Goal: Task Accomplishment & Management: Manage account settings

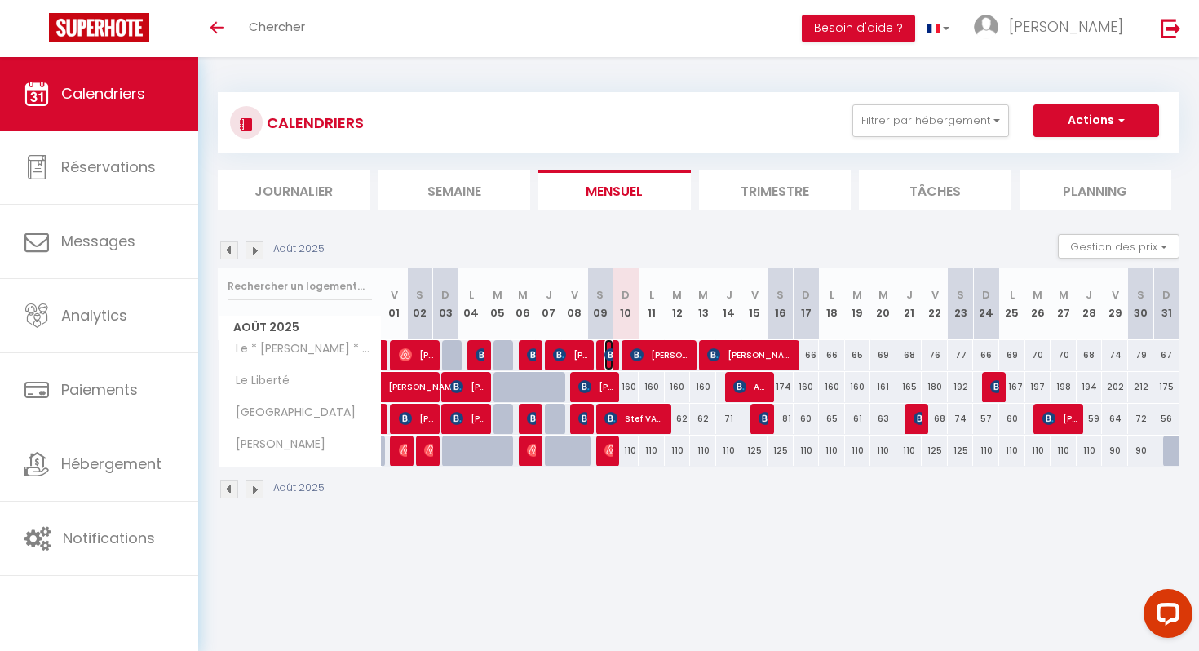
click at [607, 352] on img at bounding box center [610, 354] width 13 height 13
select select "OK"
select select "1"
select select "0"
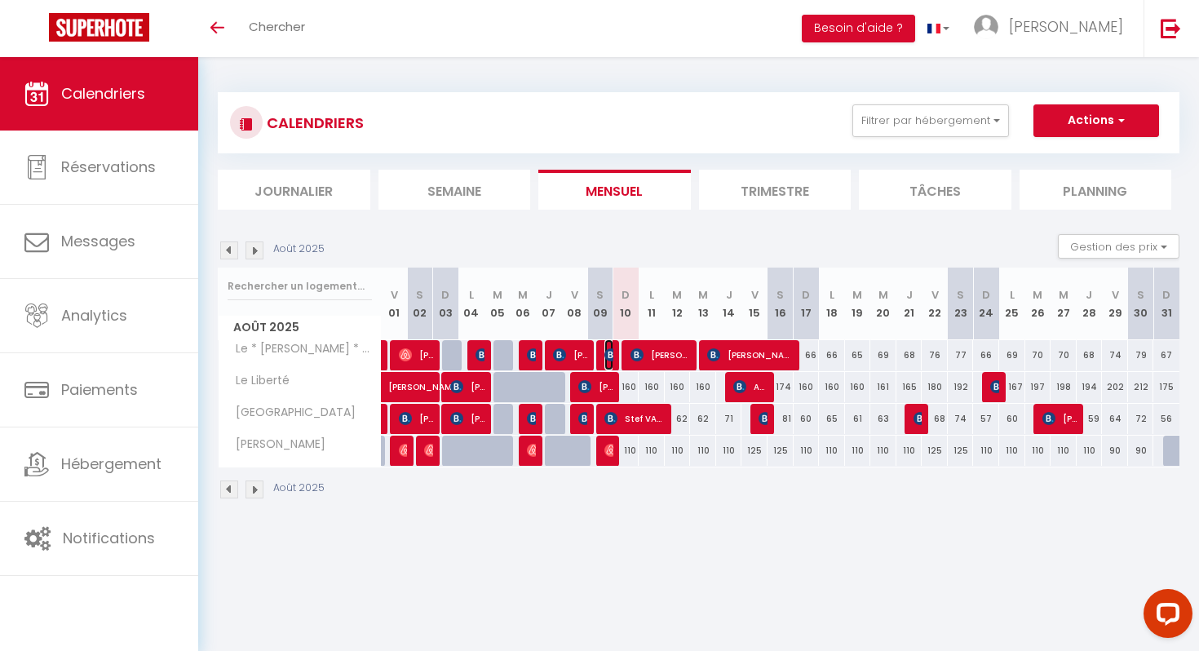
select select "1"
select select
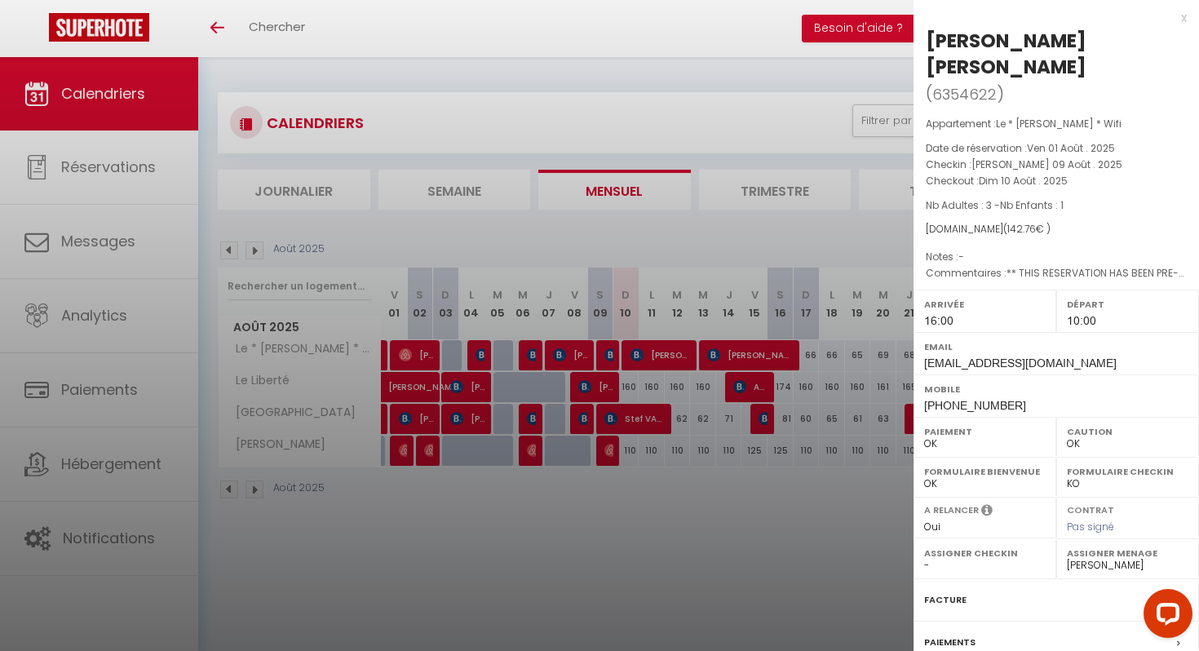
click at [607, 352] on div at bounding box center [599, 325] width 1199 height 651
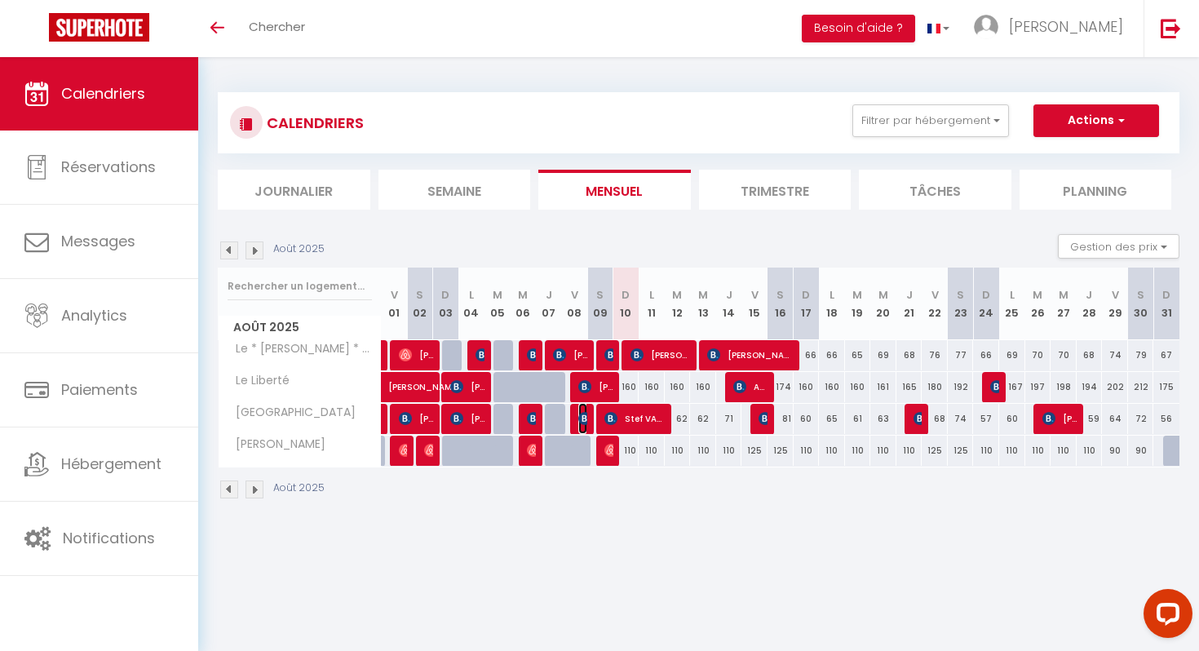
click at [584, 418] on img at bounding box center [584, 418] width 13 height 13
select select "44082"
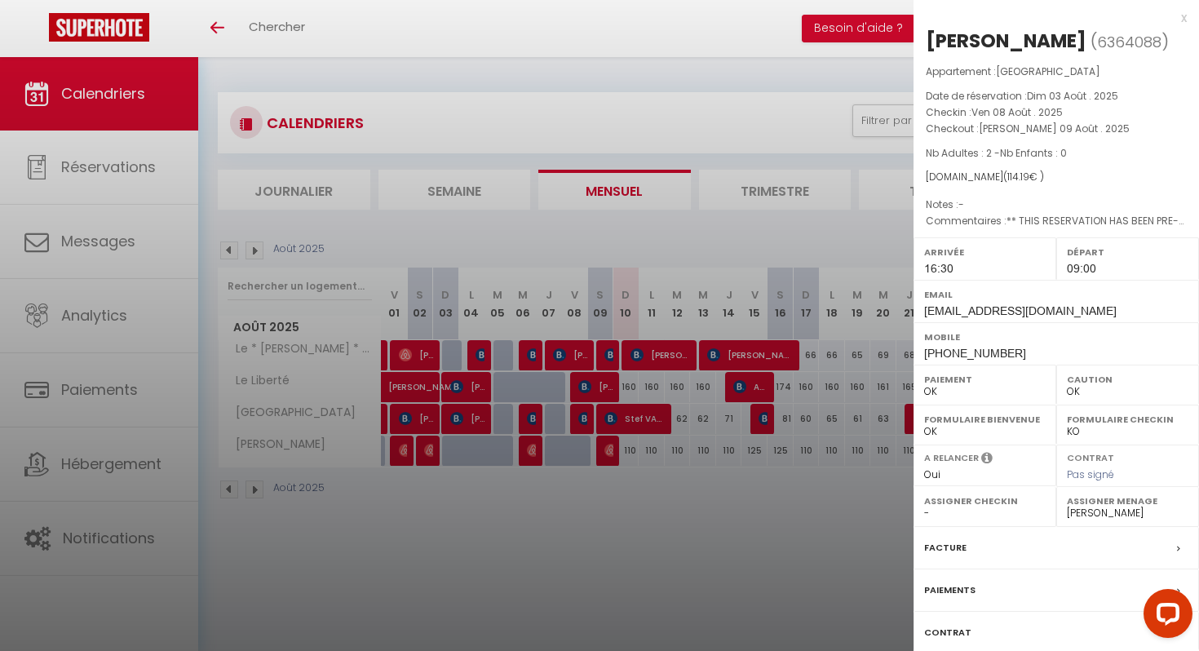
click at [584, 418] on div at bounding box center [599, 325] width 1199 height 651
